Goal: Find specific page/section: Find specific page/section

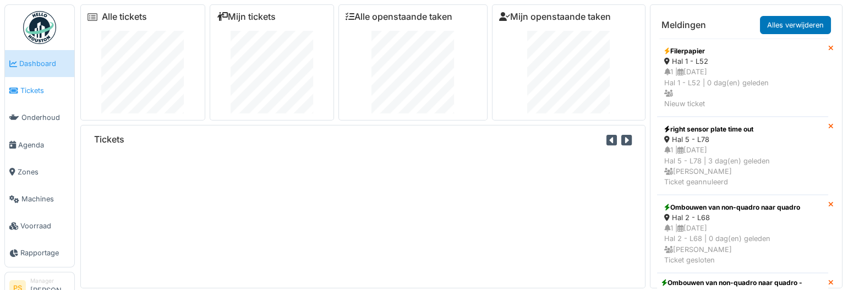
click at [31, 90] on span "Tickets" at bounding box center [45, 90] width 50 height 10
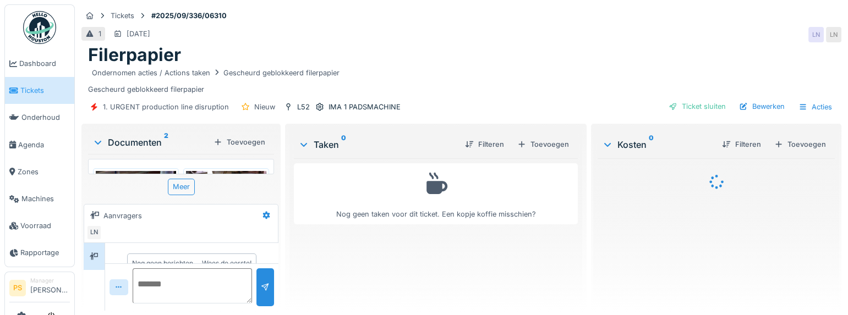
scroll to position [21, 0]
